Goal: Task Accomplishment & Management: Manage account settings

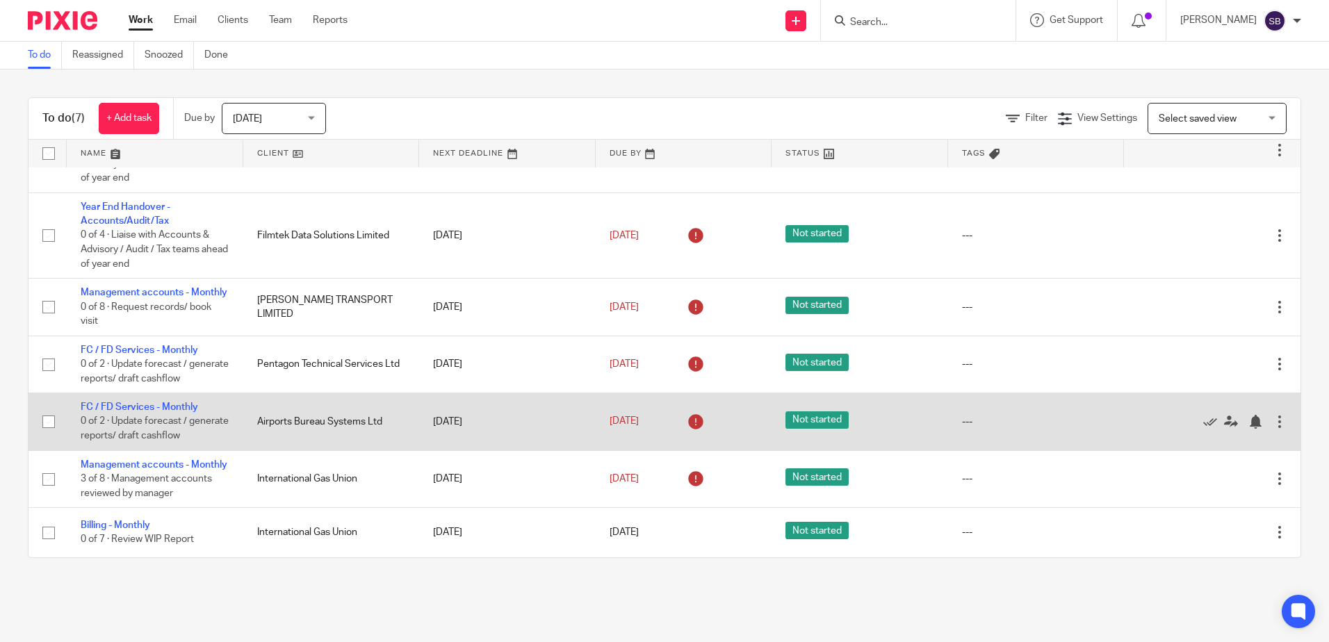
scroll to position [88, 0]
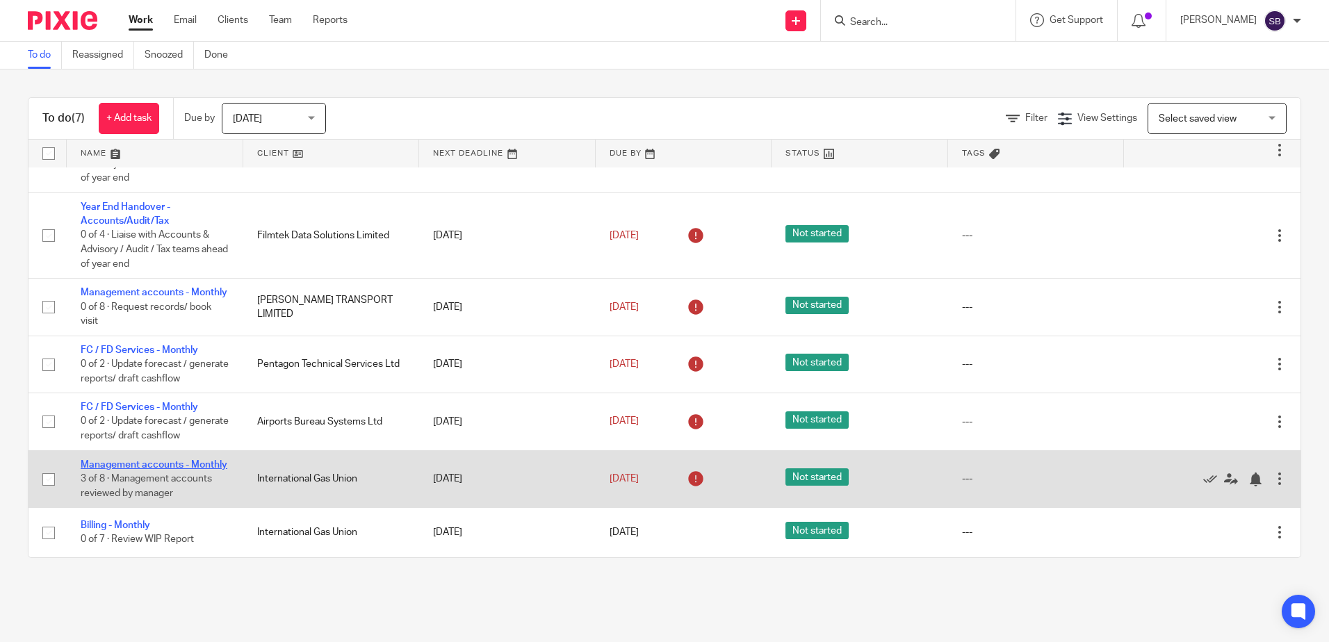
click at [124, 460] on link "Management accounts - Monthly" at bounding box center [154, 465] width 147 height 10
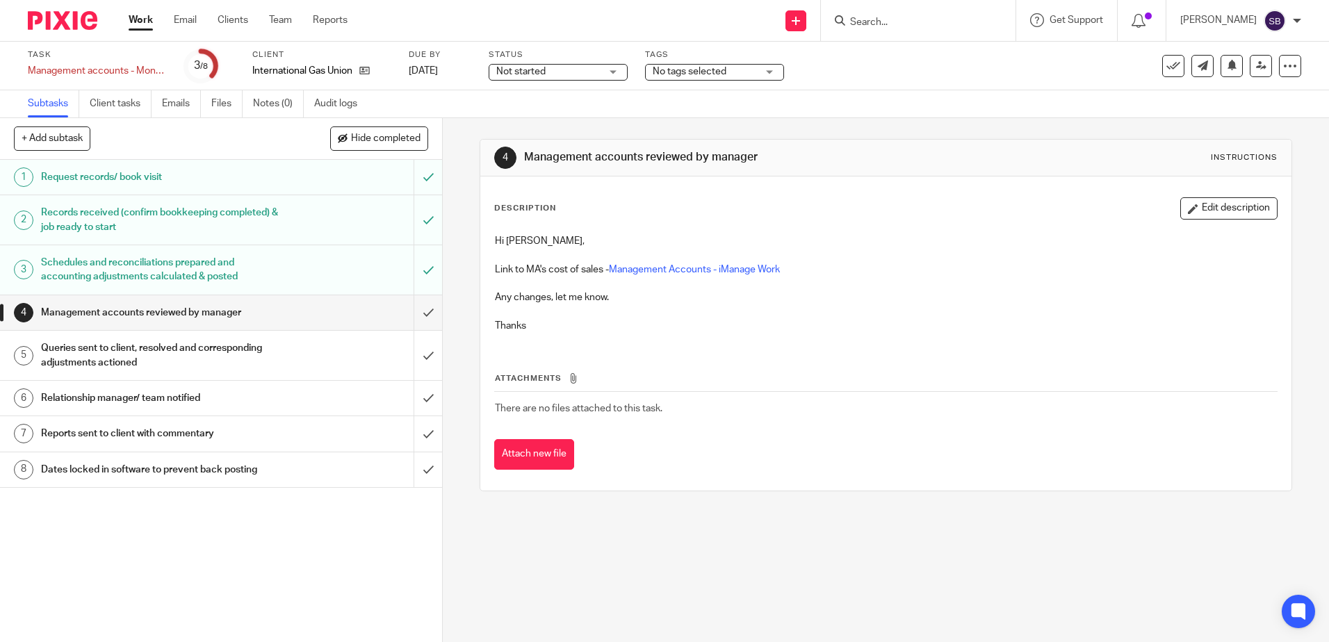
click at [940, 10] on div at bounding box center [918, 20] width 195 height 41
click at [721, 272] on link "Management Accounts - iManage Work" at bounding box center [694, 270] width 171 height 10
click at [930, 25] on input "Search" at bounding box center [911, 23] width 125 height 13
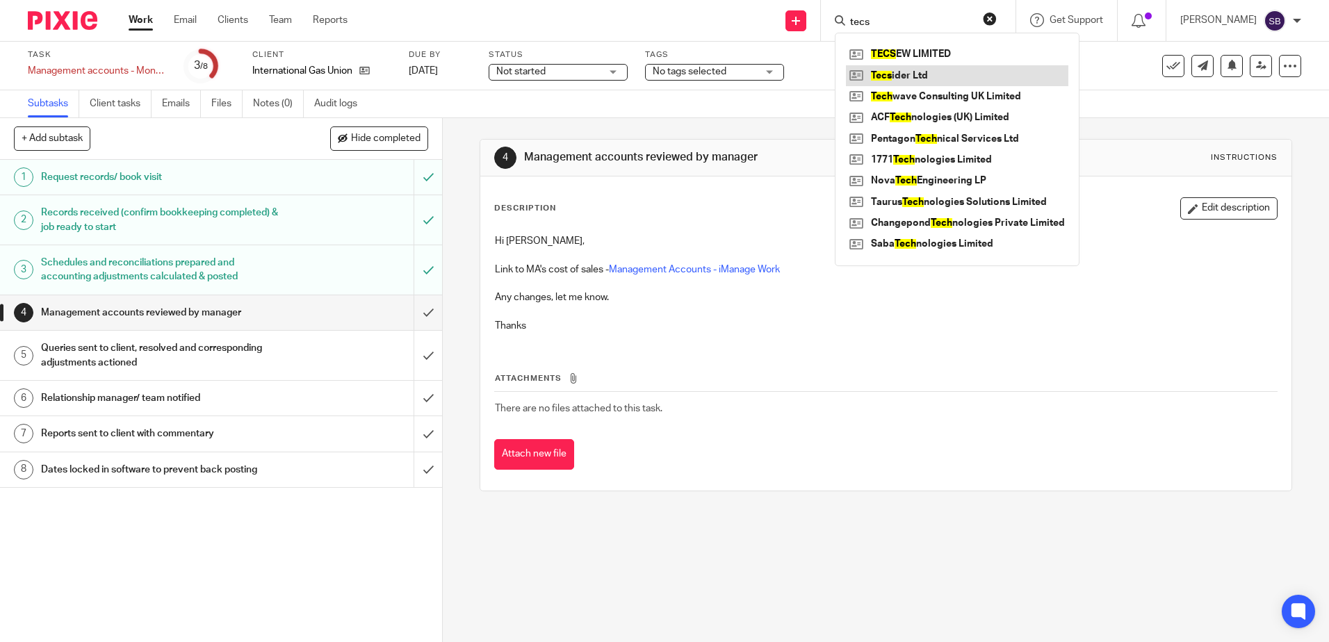
type input "tecs"
click at [775, 346] on div "Attachments There are no files attached to this task. Attach new file" at bounding box center [885, 407] width 783 height 127
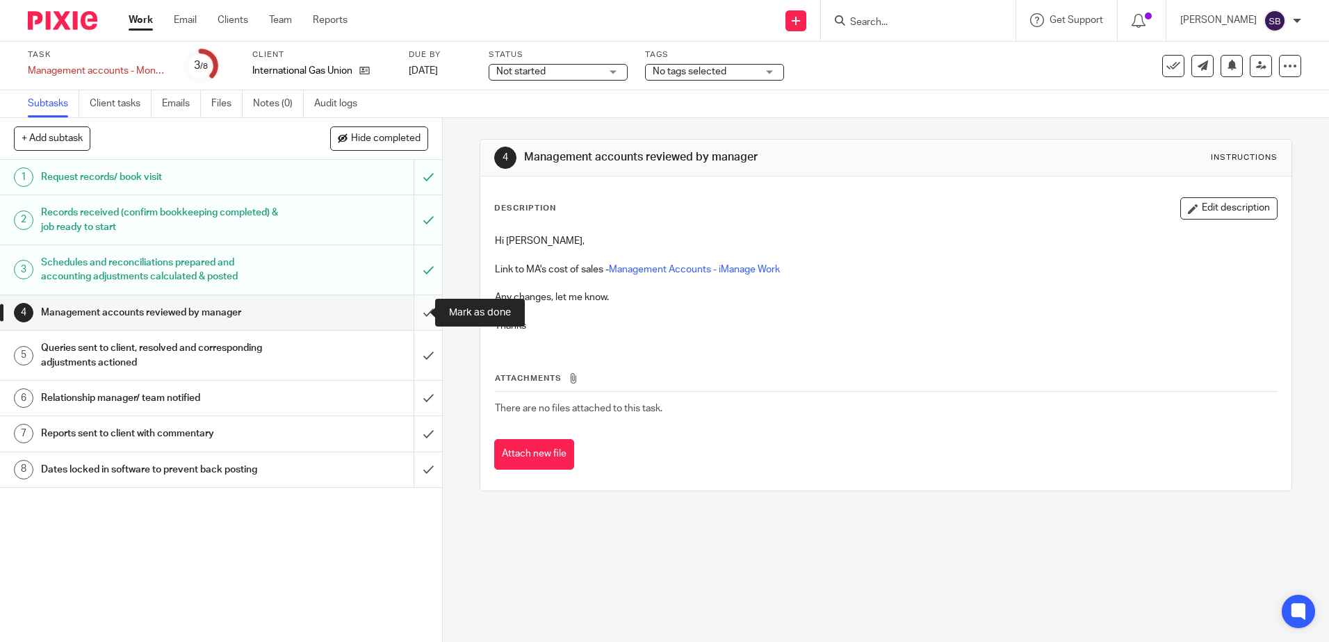
click at [414, 311] on input "submit" at bounding box center [221, 312] width 442 height 35
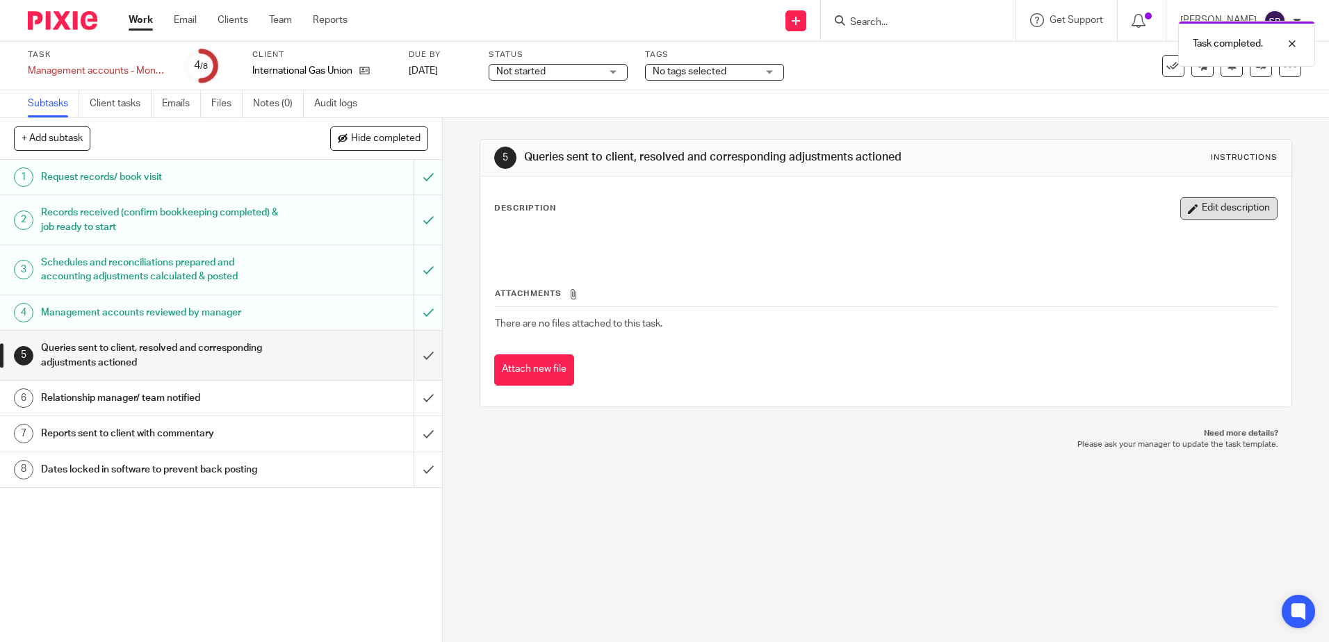
drag, startPoint x: 1230, startPoint y: 209, endPoint x: 984, endPoint y: 211, distance: 246.1
click at [1230, 210] on button "Edit description" at bounding box center [1228, 208] width 97 height 22
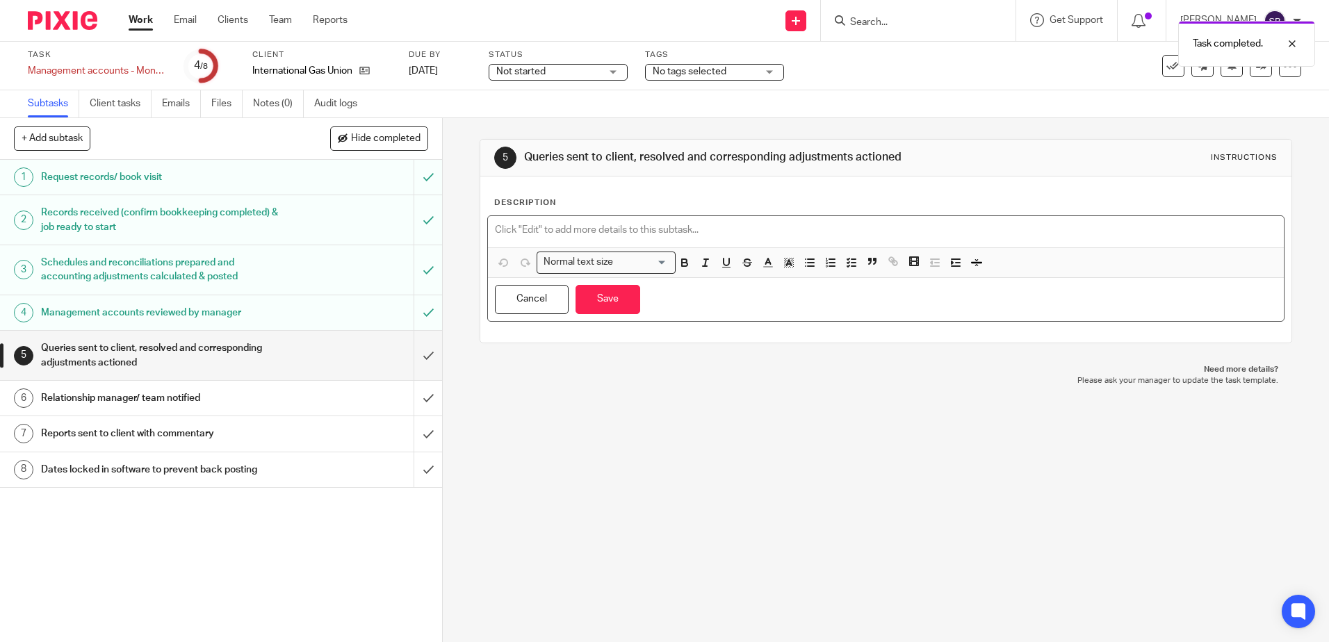
click at [594, 226] on p at bounding box center [885, 230] width 781 height 14
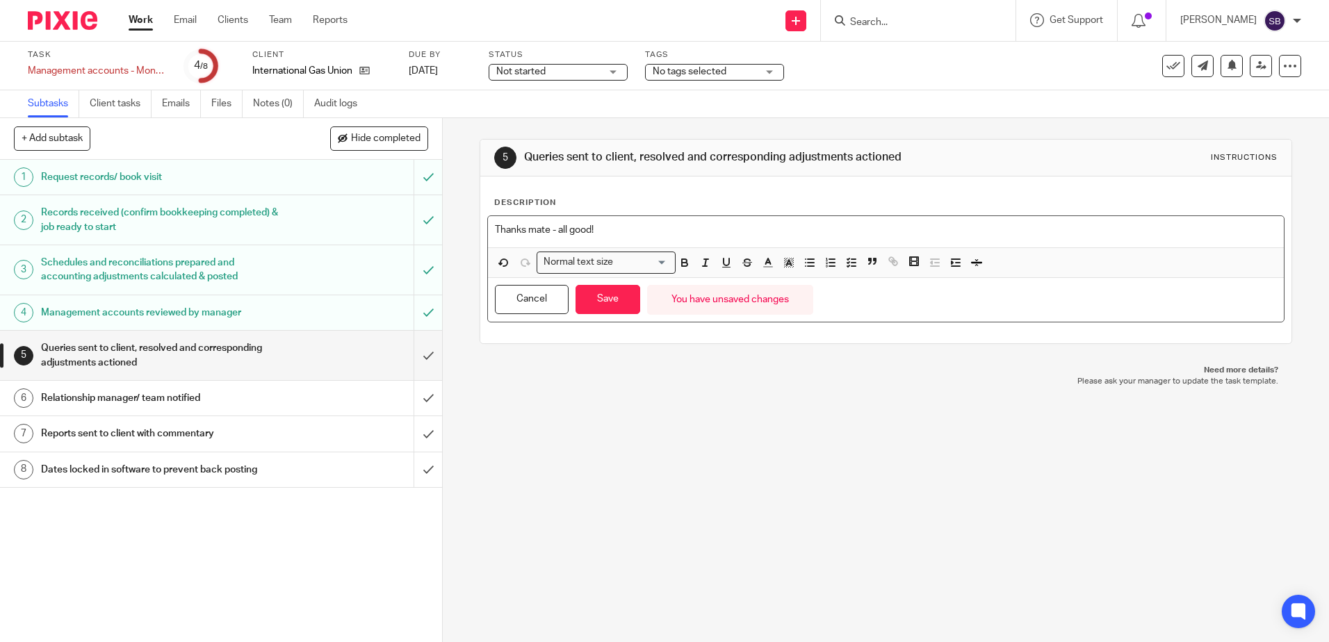
click at [577, 318] on div "Cancel Save You have unsaved changes" at bounding box center [885, 300] width 795 height 44
click at [596, 306] on button "Save" at bounding box center [608, 300] width 65 height 30
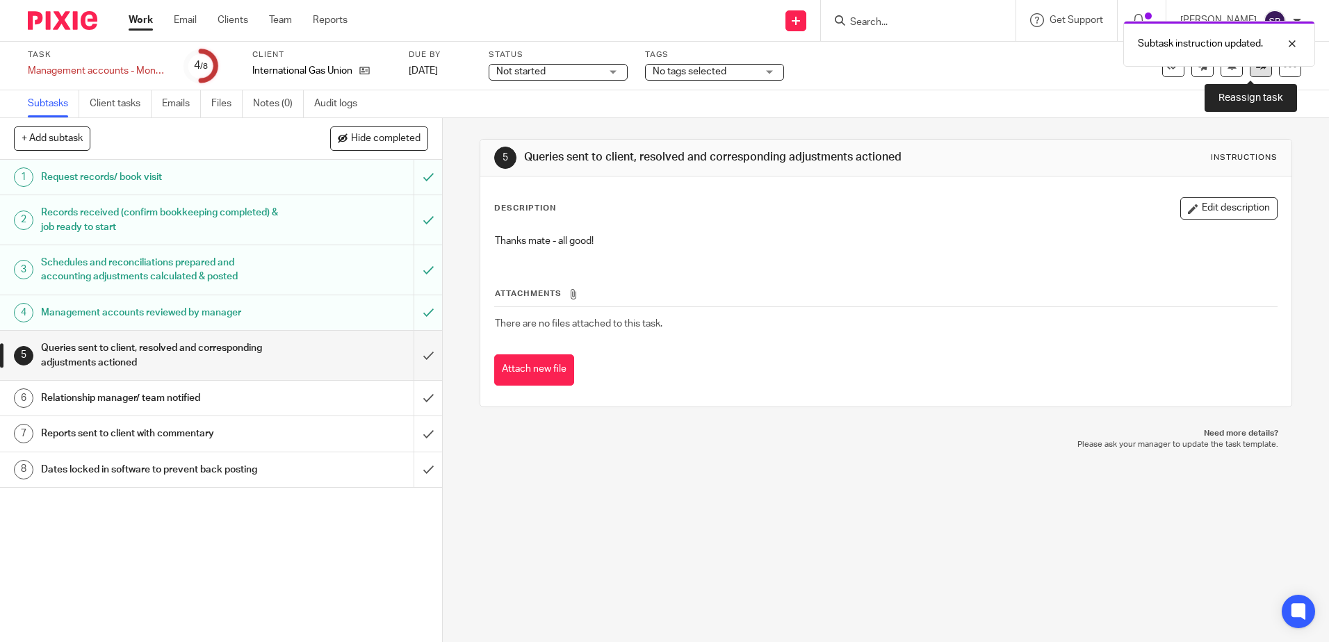
click at [1250, 74] on link at bounding box center [1261, 66] width 22 height 22
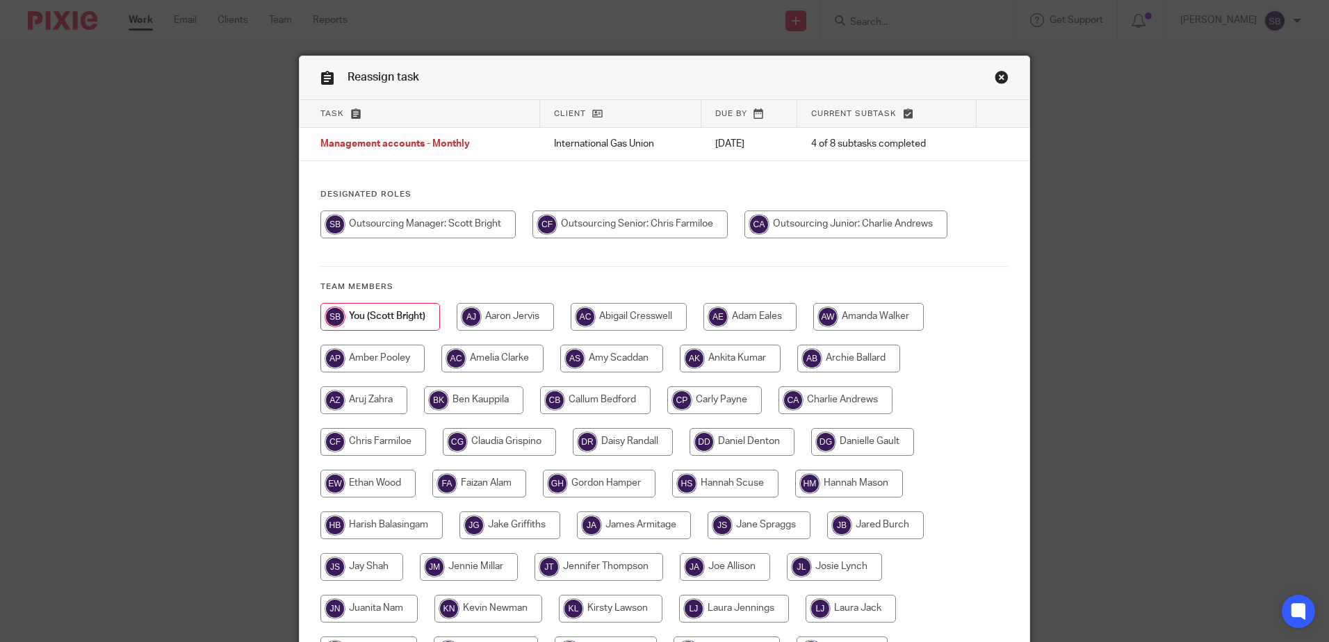
click at [636, 220] on input "radio" at bounding box center [629, 225] width 195 height 28
radio input "true"
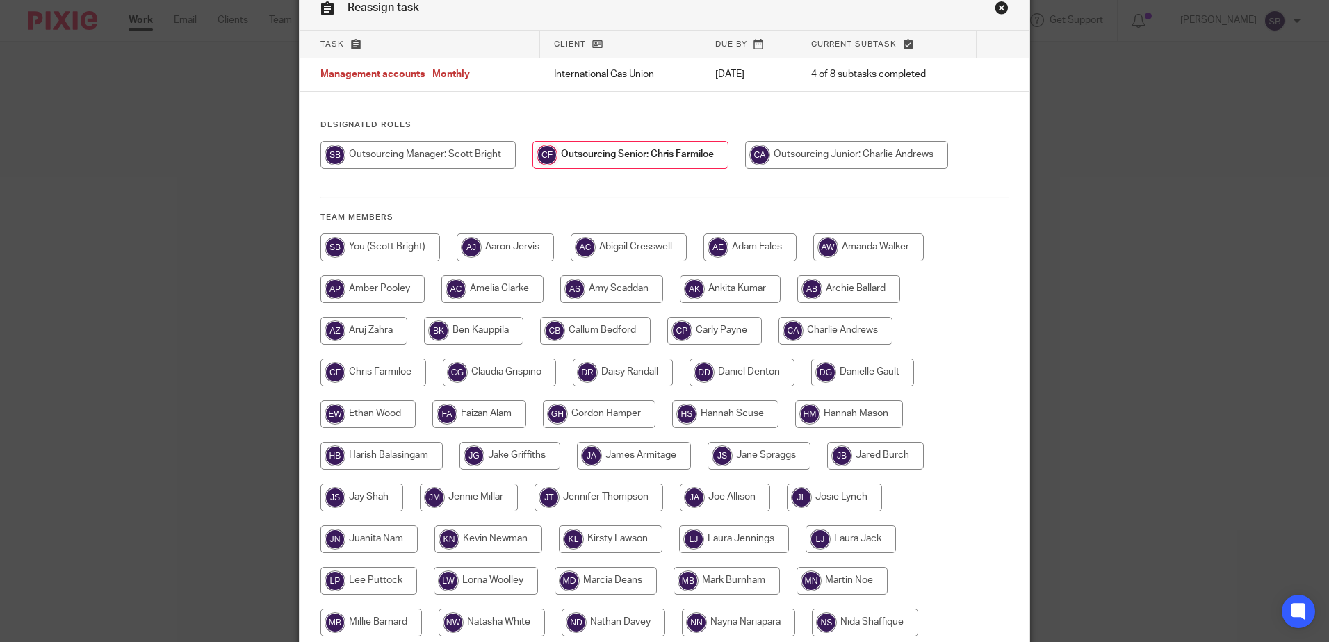
scroll to position [318, 0]
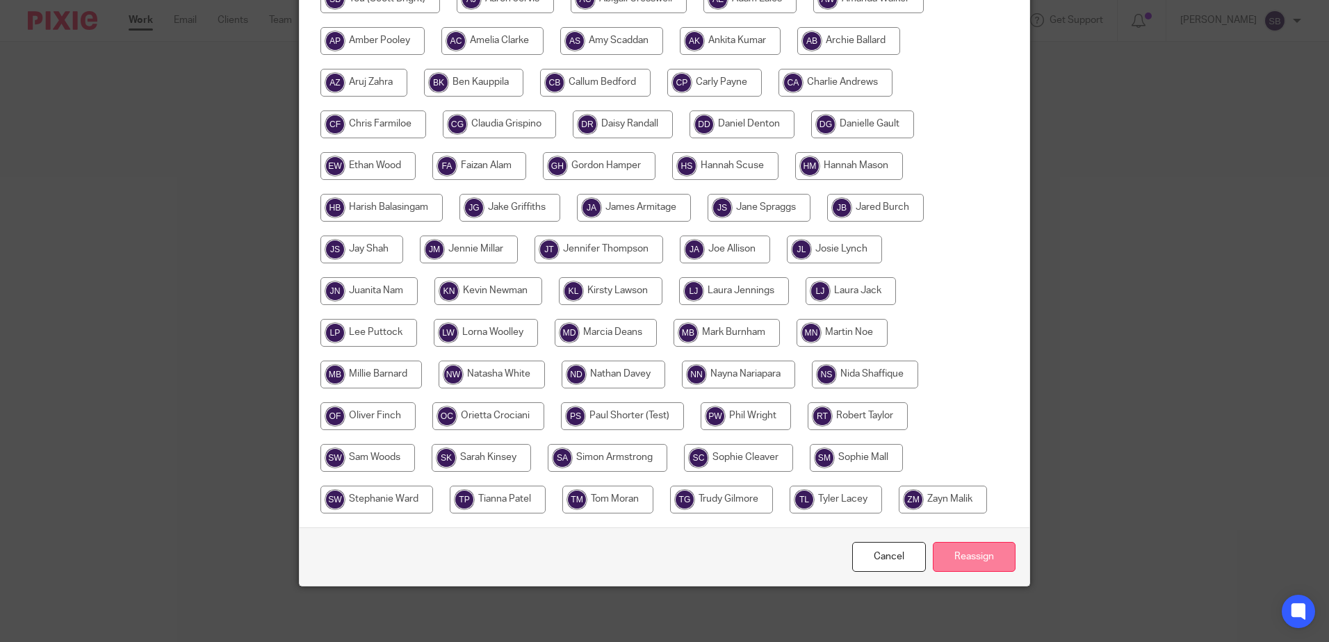
click at [945, 557] on input "Reassign" at bounding box center [974, 557] width 83 height 30
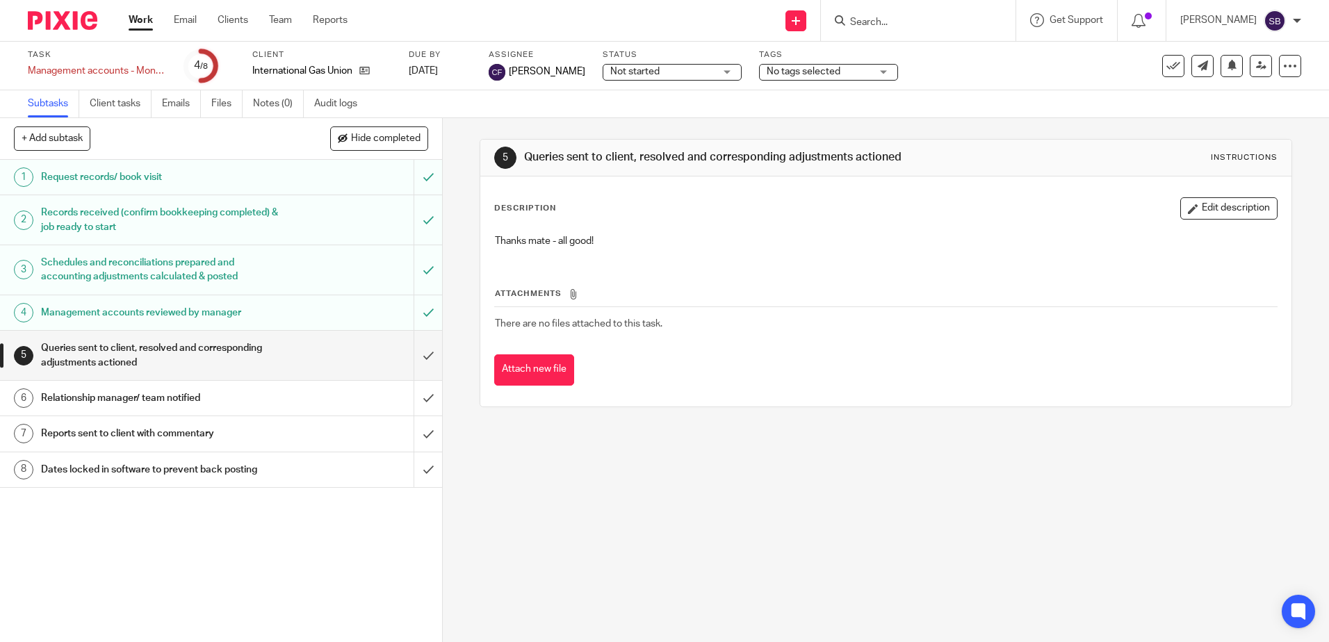
click at [927, 25] on input "Search" at bounding box center [911, 23] width 125 height 13
type input "give a b"
click at [964, 63] on link at bounding box center [976, 60] width 261 height 32
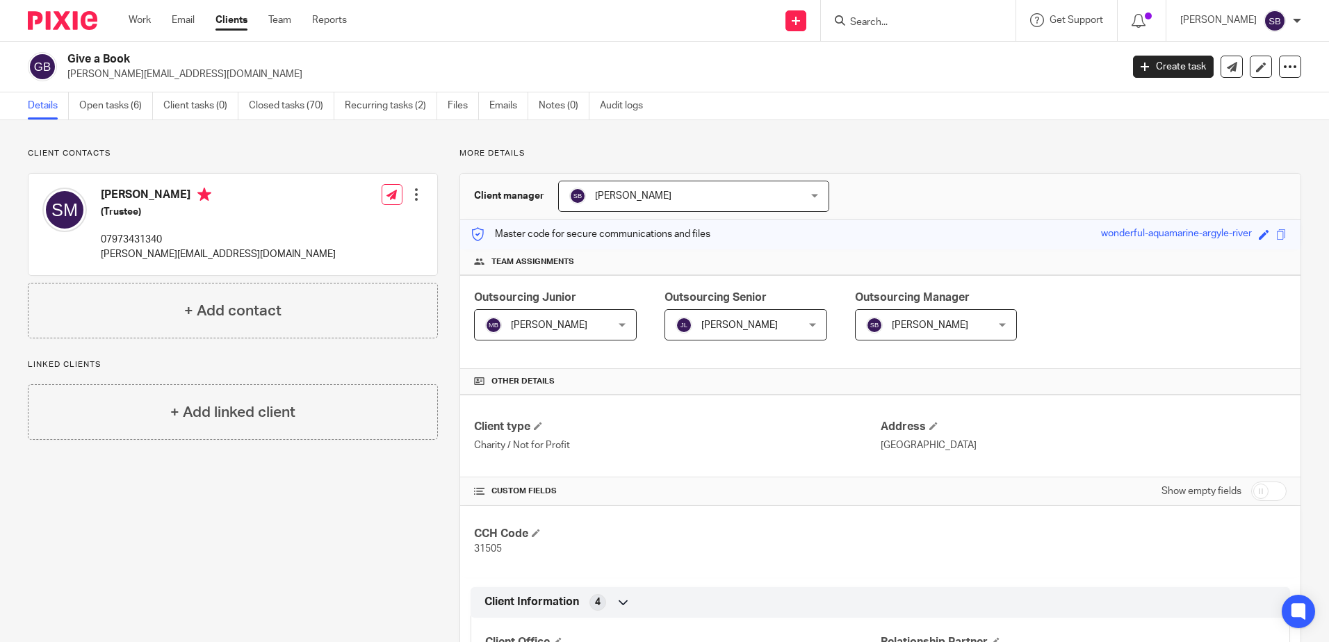
click at [905, 19] on input "Search" at bounding box center [911, 23] width 125 height 13
type input "carta"
click at [937, 54] on link at bounding box center [932, 54] width 172 height 21
